Goal: Task Accomplishment & Management: Use online tool/utility

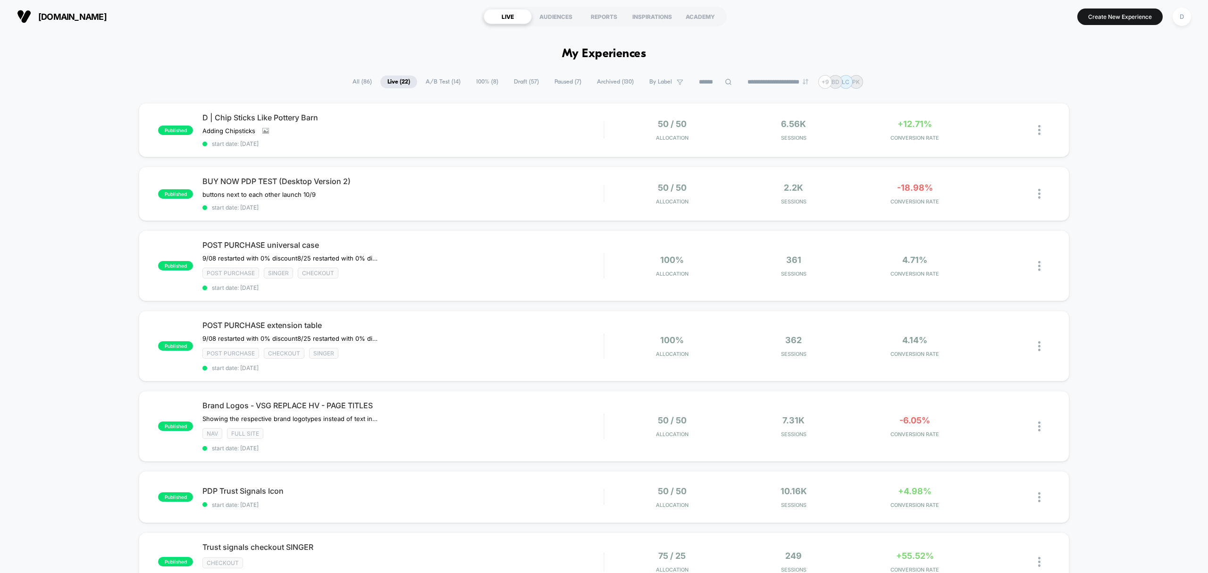
click at [438, 84] on span "A/B Test ( 14 )" at bounding box center [442, 81] width 49 height 13
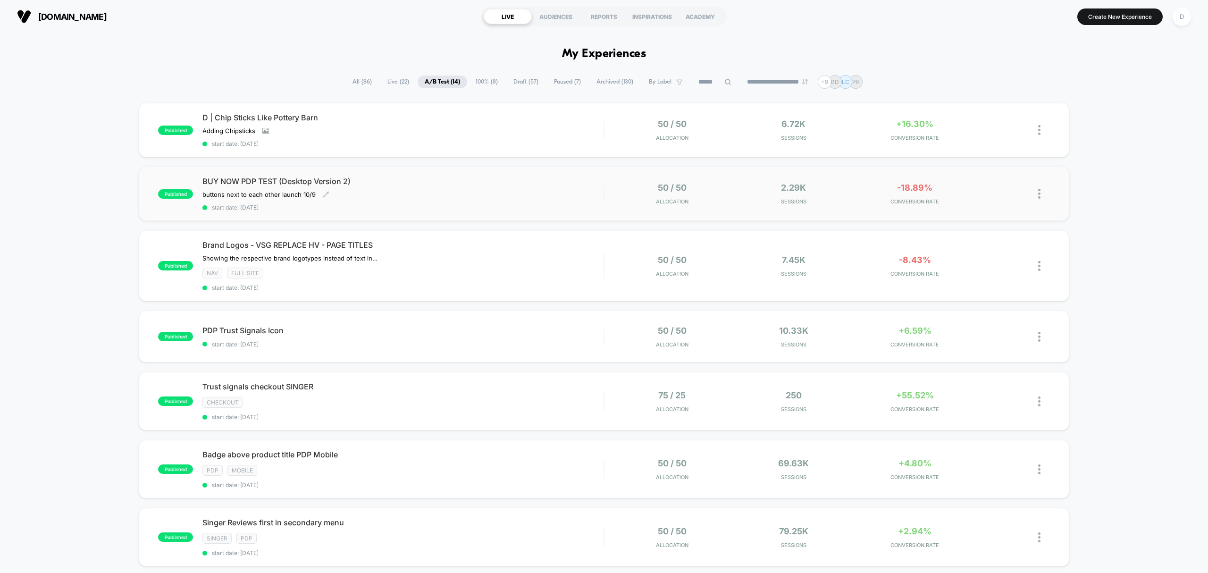
click at [457, 201] on div "BUY NOW PDP TEST (Desktop Version 2) buttons next to each other launch 10/9﻿ Cl…" at bounding box center [402, 193] width 401 height 34
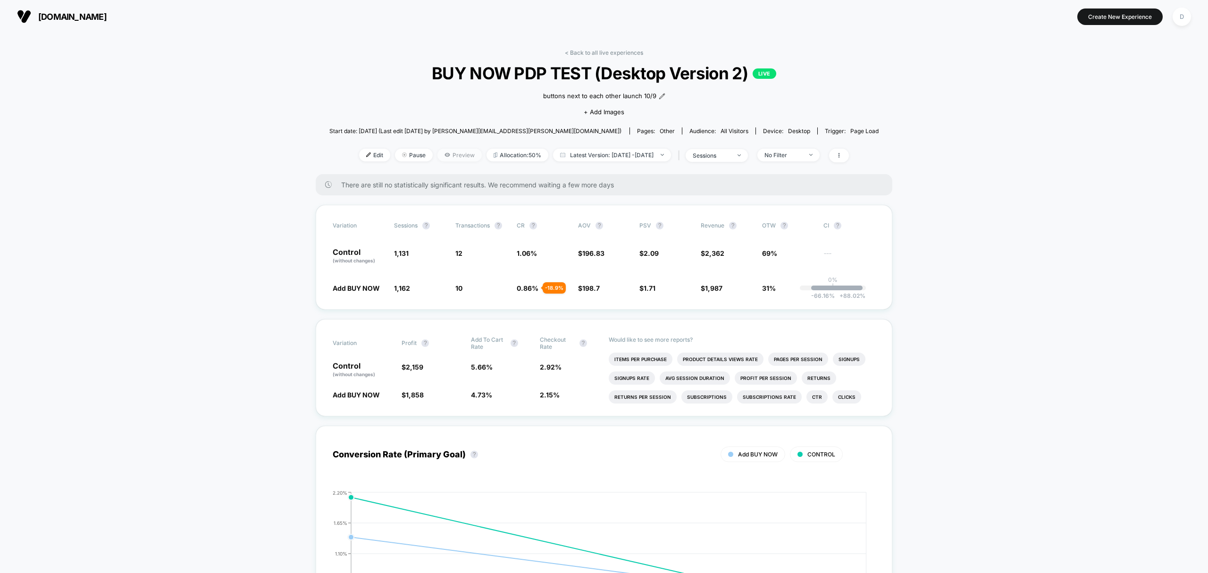
click at [453, 153] on span "Preview" at bounding box center [459, 155] width 44 height 13
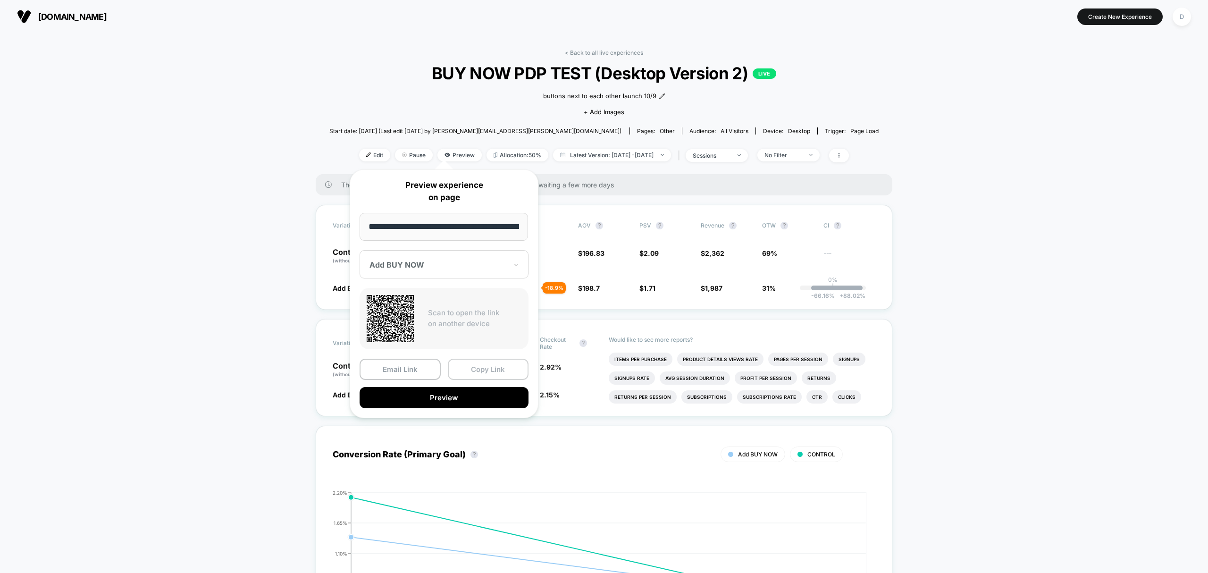
click at [493, 364] on button "Copy Link" at bounding box center [488, 369] width 81 height 21
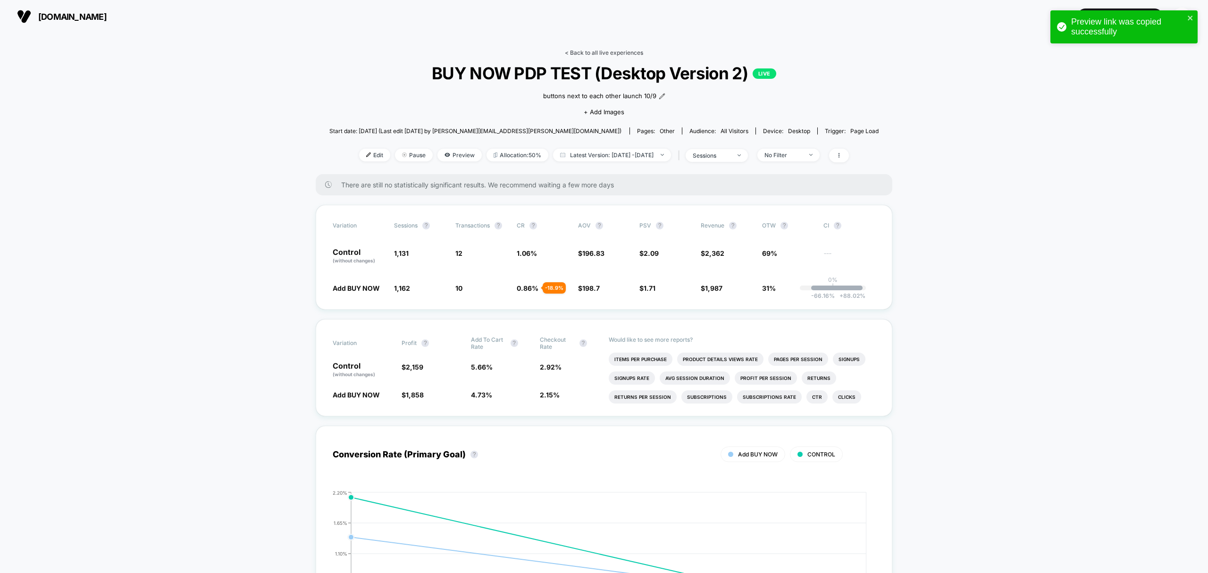
click at [625, 50] on link "< Back to all live experiences" at bounding box center [604, 52] width 78 height 7
click at [401, 149] on span "Pause" at bounding box center [414, 155] width 38 height 13
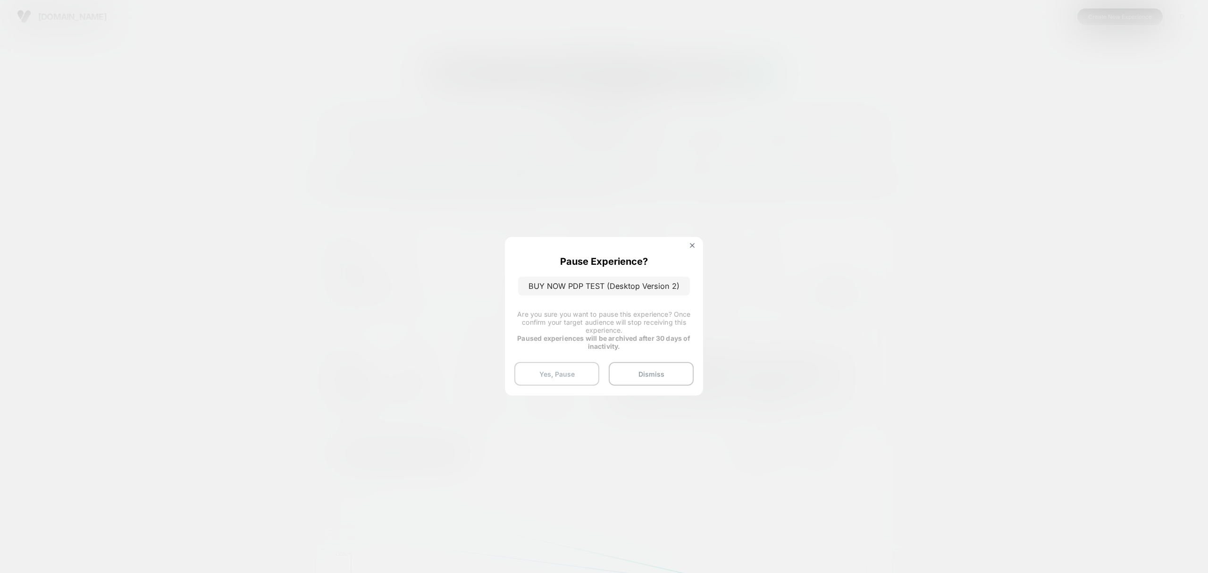
click at [563, 371] on button "Yes, Pause" at bounding box center [556, 374] width 85 height 24
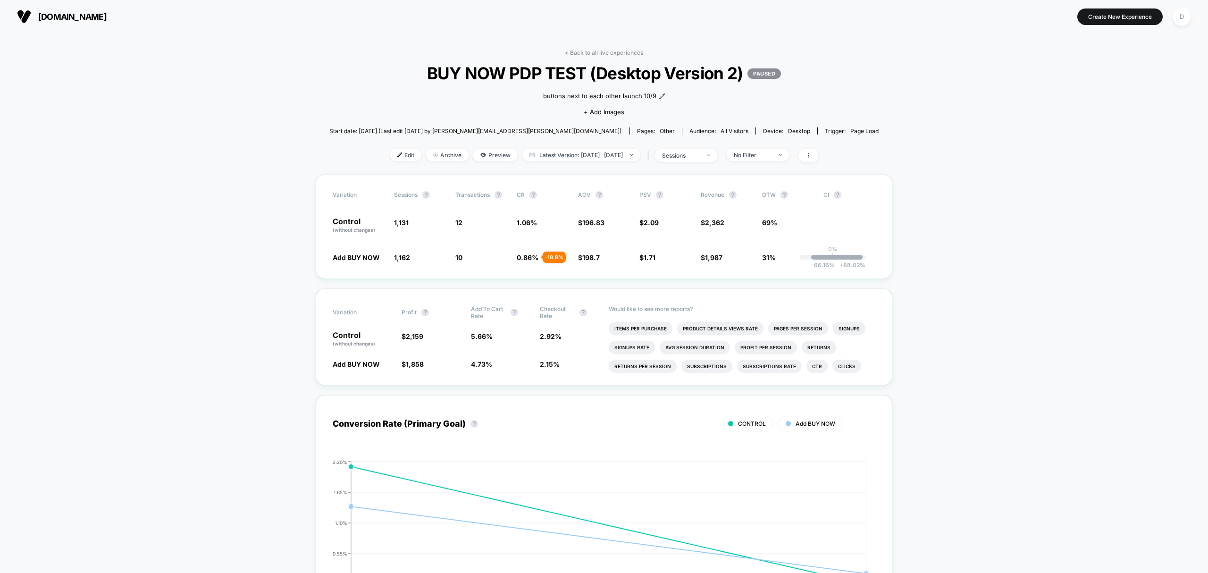
click at [660, 92] on div "buttons next to each other launch 10/9﻿" at bounding box center [604, 96] width 122 height 9
click at [610, 99] on span "buttons next to each other launch 10/9﻿" at bounding box center [599, 96] width 113 height 9
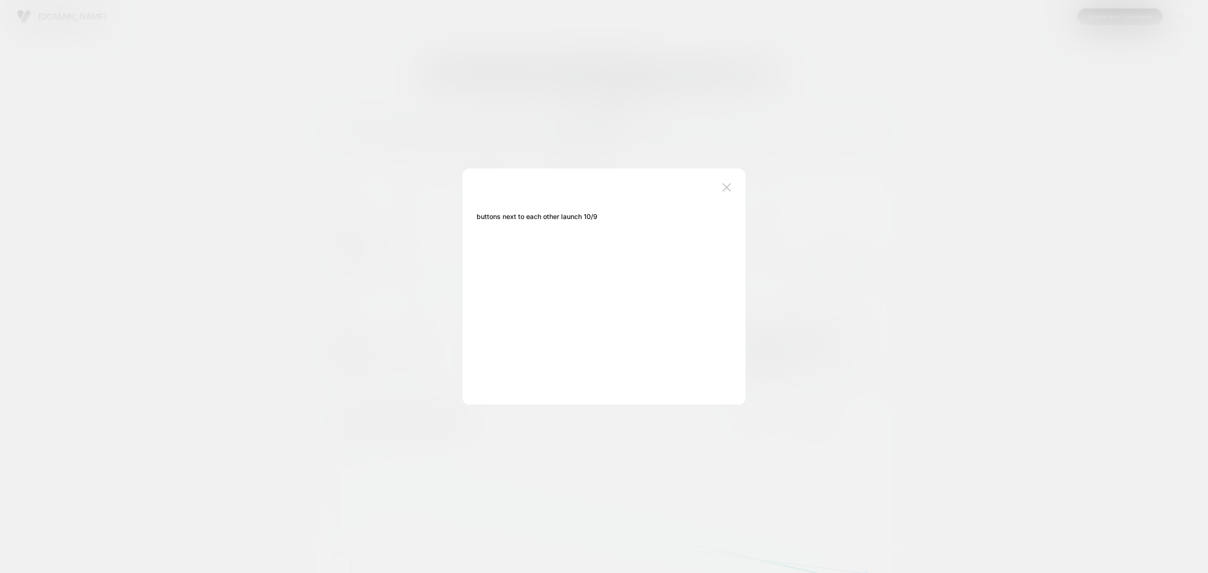
click at [595, 214] on span "buttons next to each other launch 10/9﻿" at bounding box center [536, 216] width 121 height 8
click at [476, 216] on span "buttons next to each other launch 10/9﻿" at bounding box center [536, 216] width 121 height 8
click at [486, 214] on span "buttons next to each other launch 10/9﻿" at bounding box center [536, 216] width 121 height 8
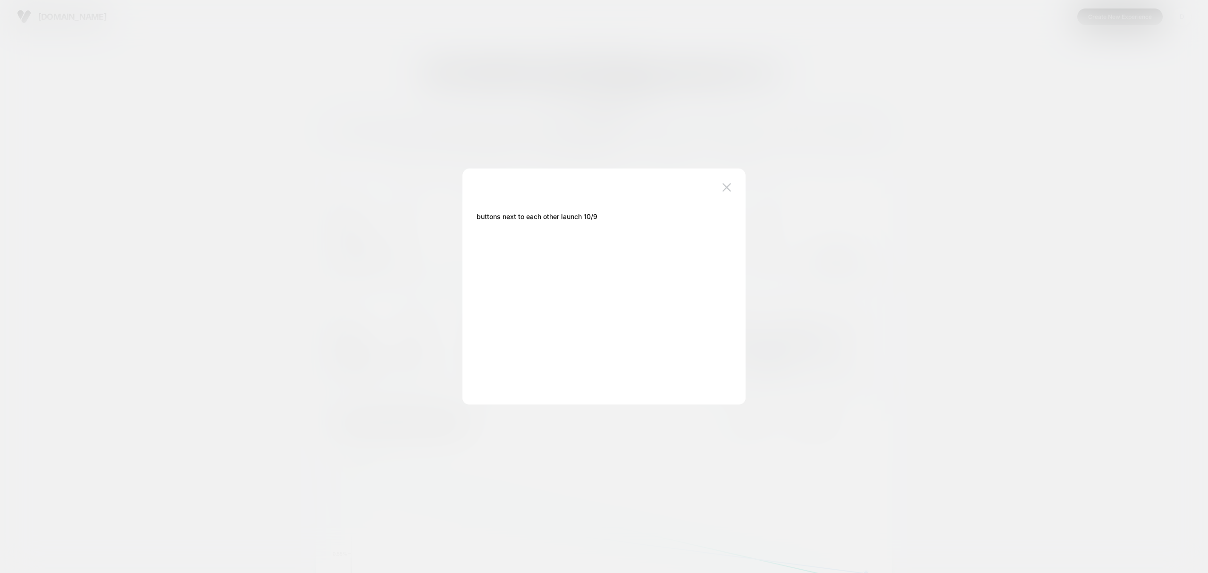
click at [476, 216] on span "buttons next to each other launch 10/9﻿" at bounding box center [536, 216] width 121 height 8
click at [477, 210] on div "buttons next to each other launch 10/9﻿" at bounding box center [598, 216] width 245 height 20
click at [619, 212] on div "buttons next to each other launch 10/9﻿" at bounding box center [598, 216] width 245 height 20
click at [599, 217] on div "buttons next to each other launch 10/9﻿" at bounding box center [598, 216] width 245 height 20
click at [595, 214] on span "buttons next to each other launch 10/9﻿" at bounding box center [536, 216] width 121 height 8
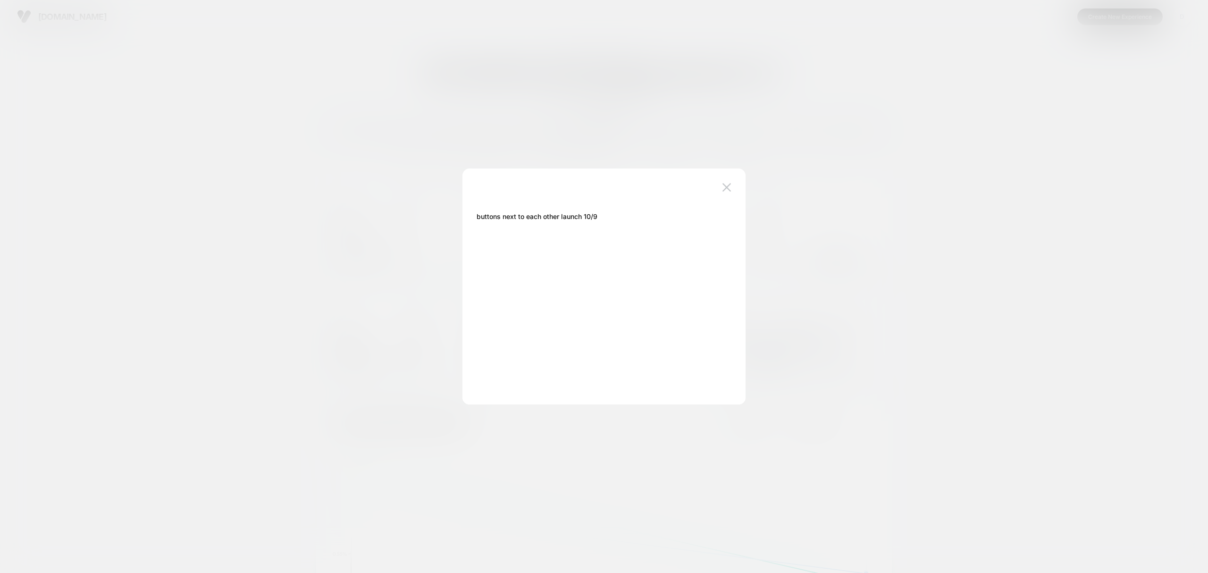
click at [732, 176] on div "buttons next to each other launch 10/9﻿" at bounding box center [603, 286] width 283 height 236
click at [728, 185] on img at bounding box center [726, 187] width 8 height 8
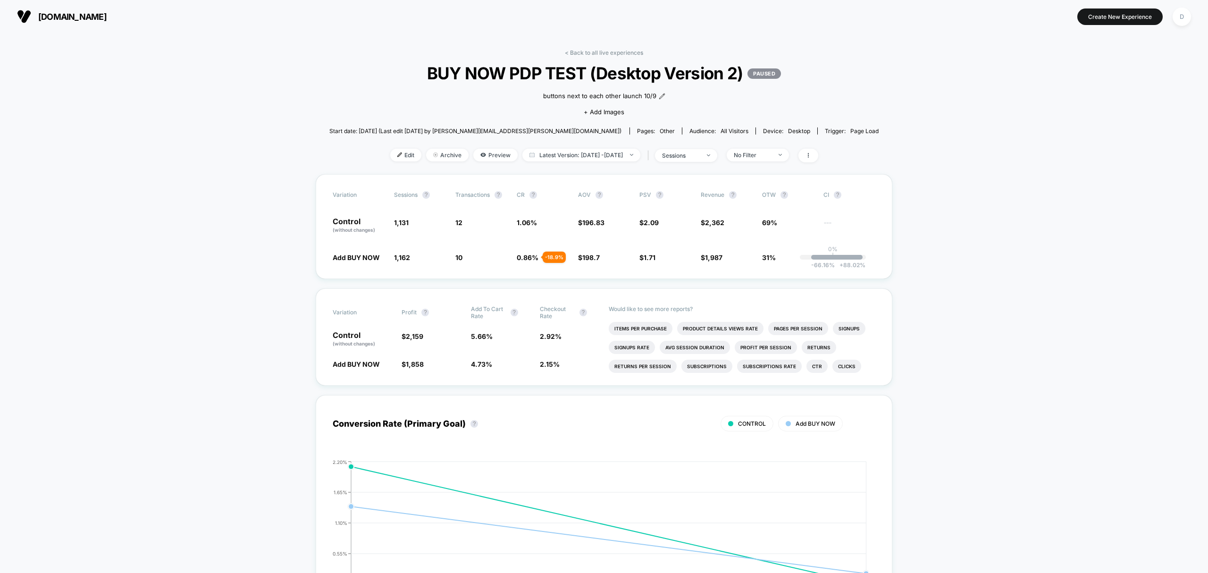
click at [664, 91] on div "buttons next to each other launch 10/9﻿ Click to edit experience details button…" at bounding box center [604, 103] width 330 height 40
click at [660, 92] on div "buttons next to each other launch 10/9﻿" at bounding box center [604, 96] width 122 height 9
click at [662, 93] on icon at bounding box center [662, 96] width 7 height 7
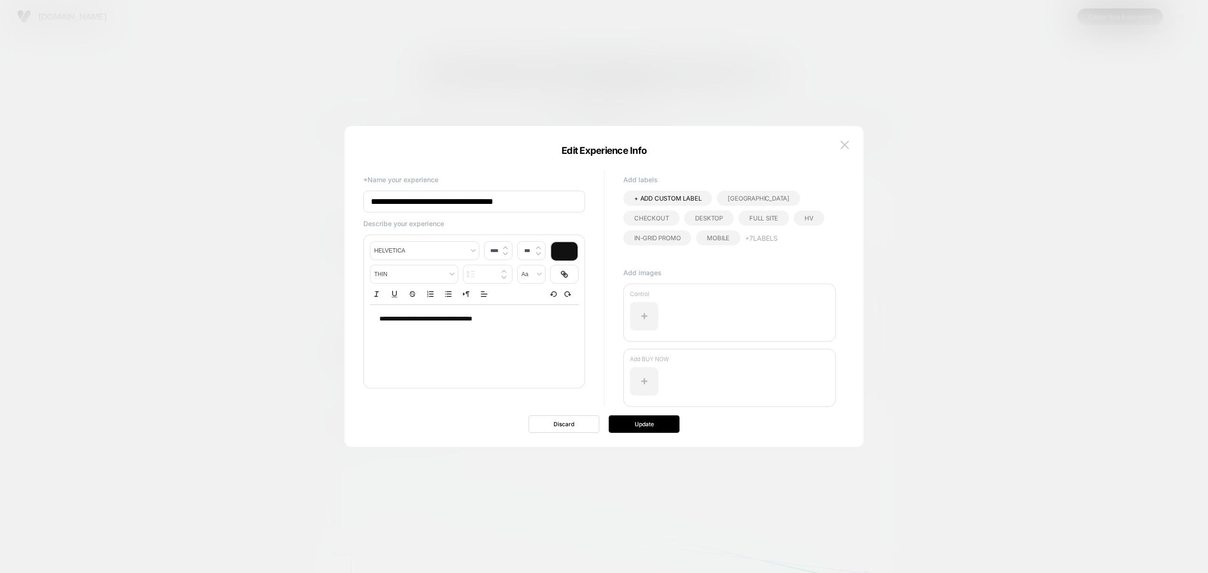
click at [508, 314] on div "**********" at bounding box center [474, 319] width 209 height 28
click at [625, 427] on button "Update" at bounding box center [644, 423] width 71 height 17
